Goal: Task Accomplishment & Management: Use online tool/utility

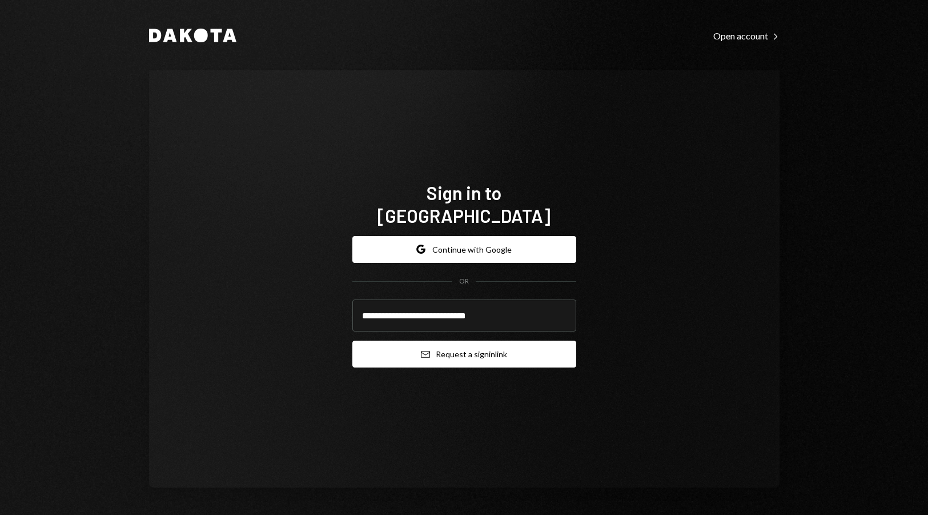
type input "**********"
click at [480, 343] on button "Email Request a sign in link" at bounding box center [465, 354] width 224 height 27
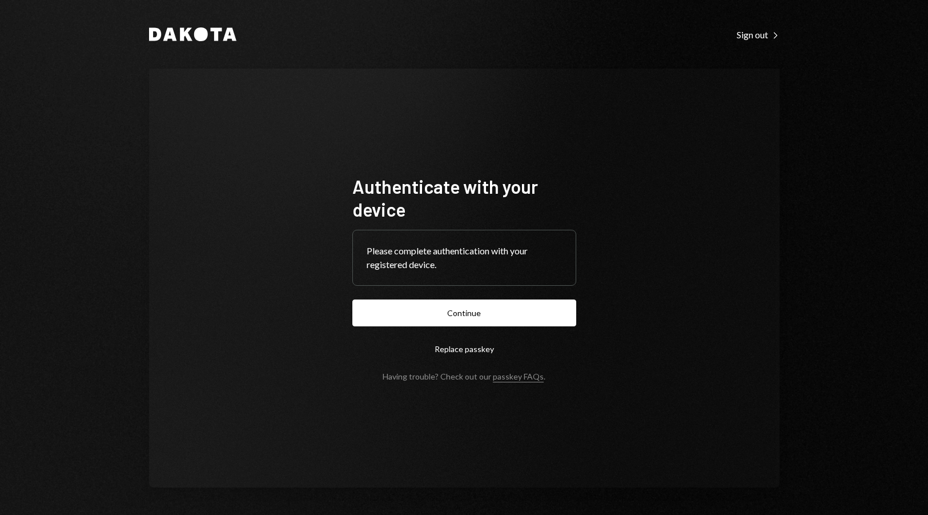
click at [462, 312] on button "Continue" at bounding box center [465, 312] width 224 height 27
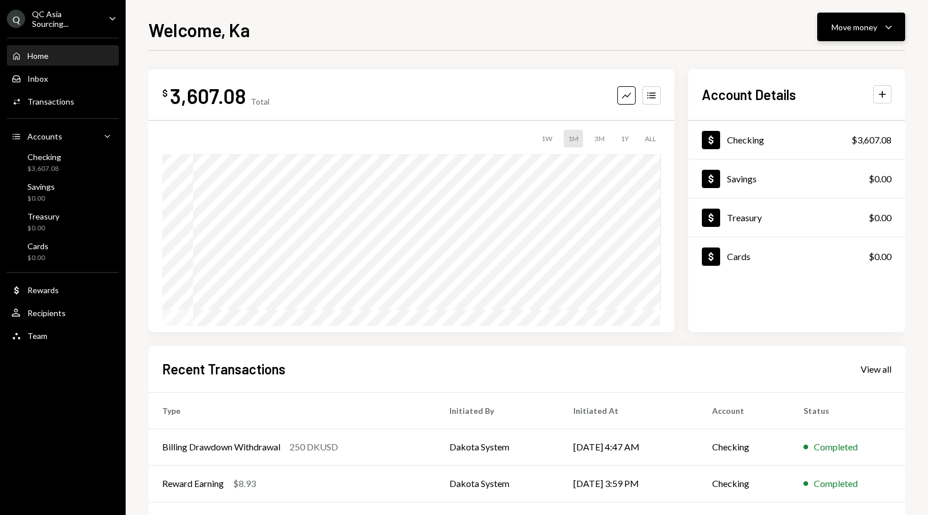
click at [862, 30] on div "Move money" at bounding box center [855, 27] width 46 height 12
click at [833, 112] on div "Deposit" at bounding box center [852, 113] width 83 height 12
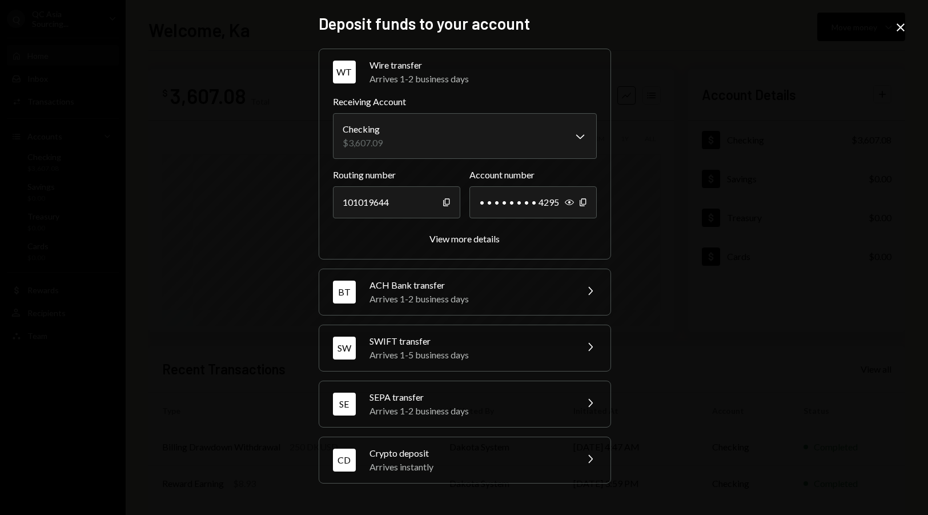
click at [454, 452] on div "Crypto deposit" at bounding box center [470, 453] width 200 height 14
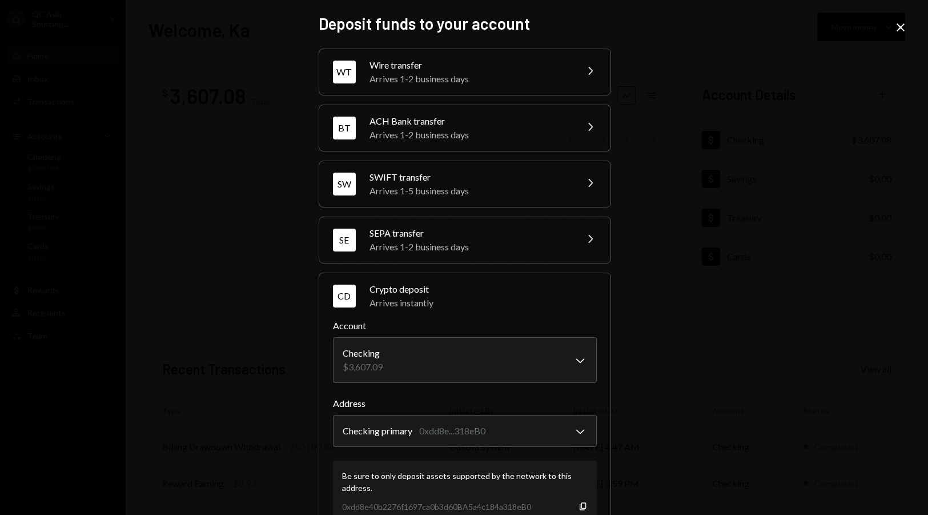
scroll to position [24, 0]
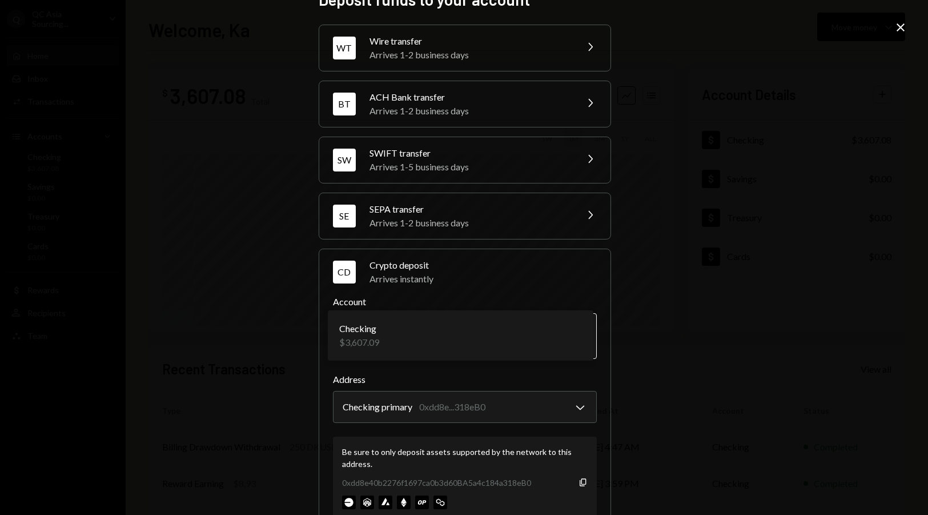
click at [506, 331] on body "Q QC Asia Sourcing... Caret Down Home Home Inbox Inbox Activities Transactions …" at bounding box center [464, 257] width 928 height 515
click at [647, 338] on div "**********" at bounding box center [464, 257] width 928 height 515
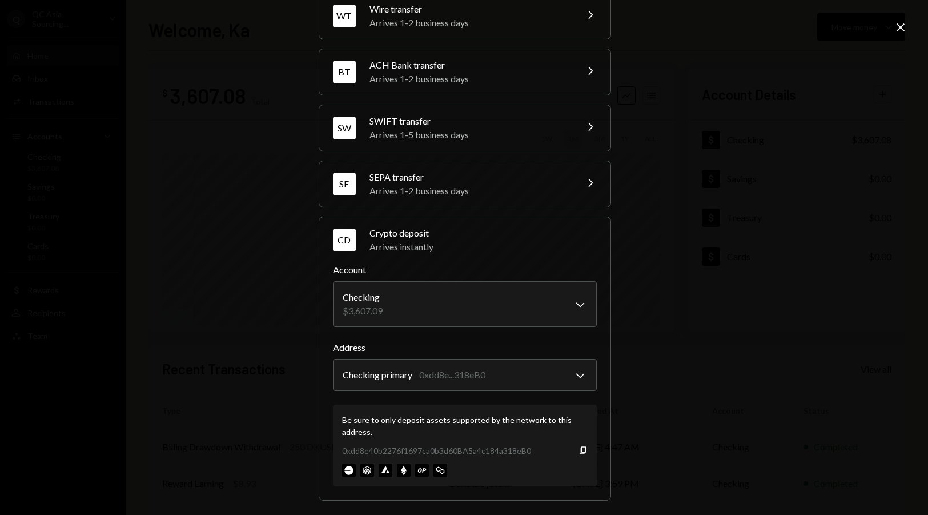
scroll to position [59, 0]
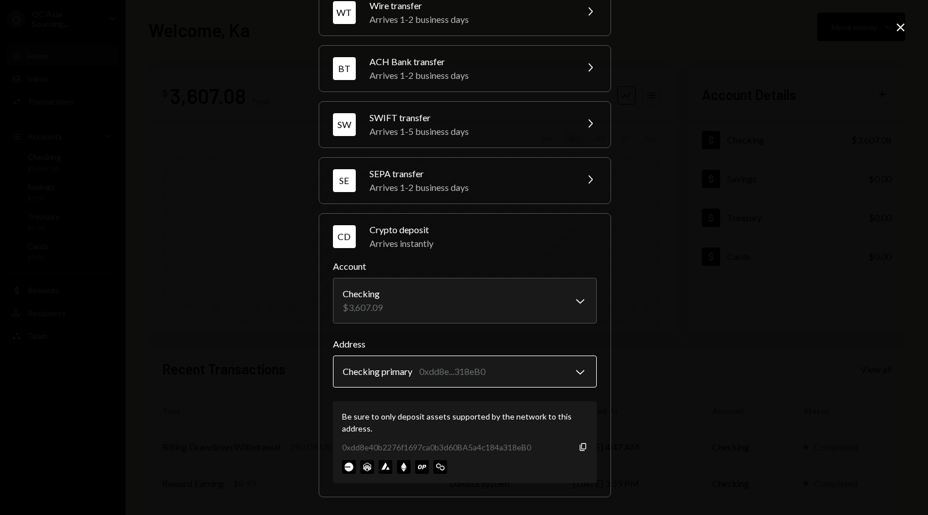
click at [577, 357] on body "Q QC Asia Sourcing... Caret Down Home Home Inbox Inbox Activities Transactions …" at bounding box center [464, 257] width 928 height 515
click at [508, 407] on div "Be sure to only deposit assets supported by the network to this address. 0xdd8e…" at bounding box center [465, 442] width 264 height 82
